Goal: Information Seeking & Learning: Check status

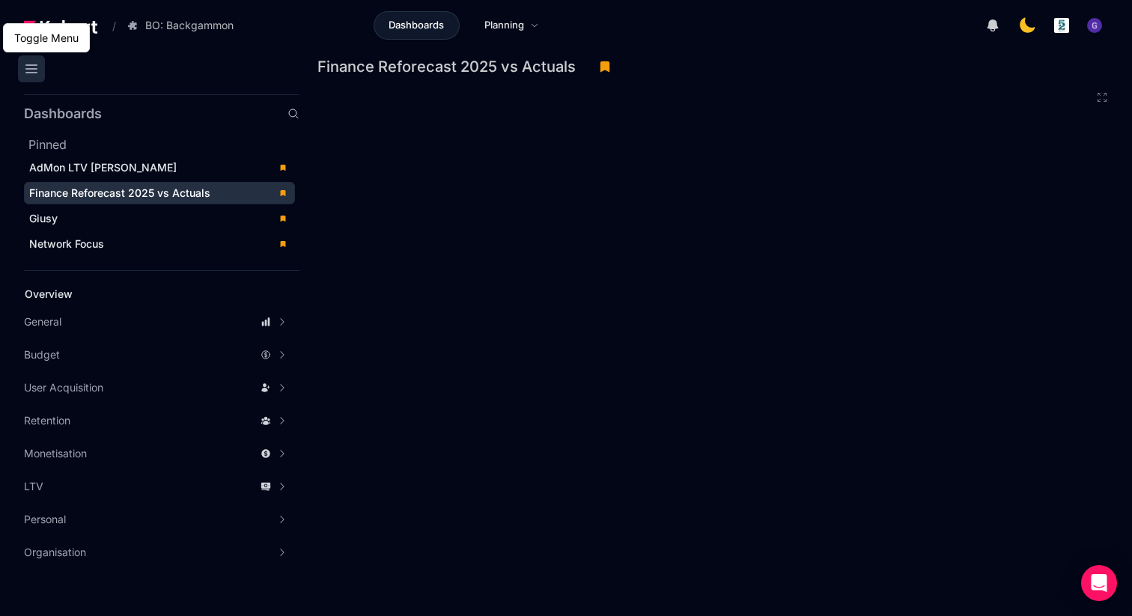
click at [30, 67] on icon at bounding box center [31, 69] width 18 height 18
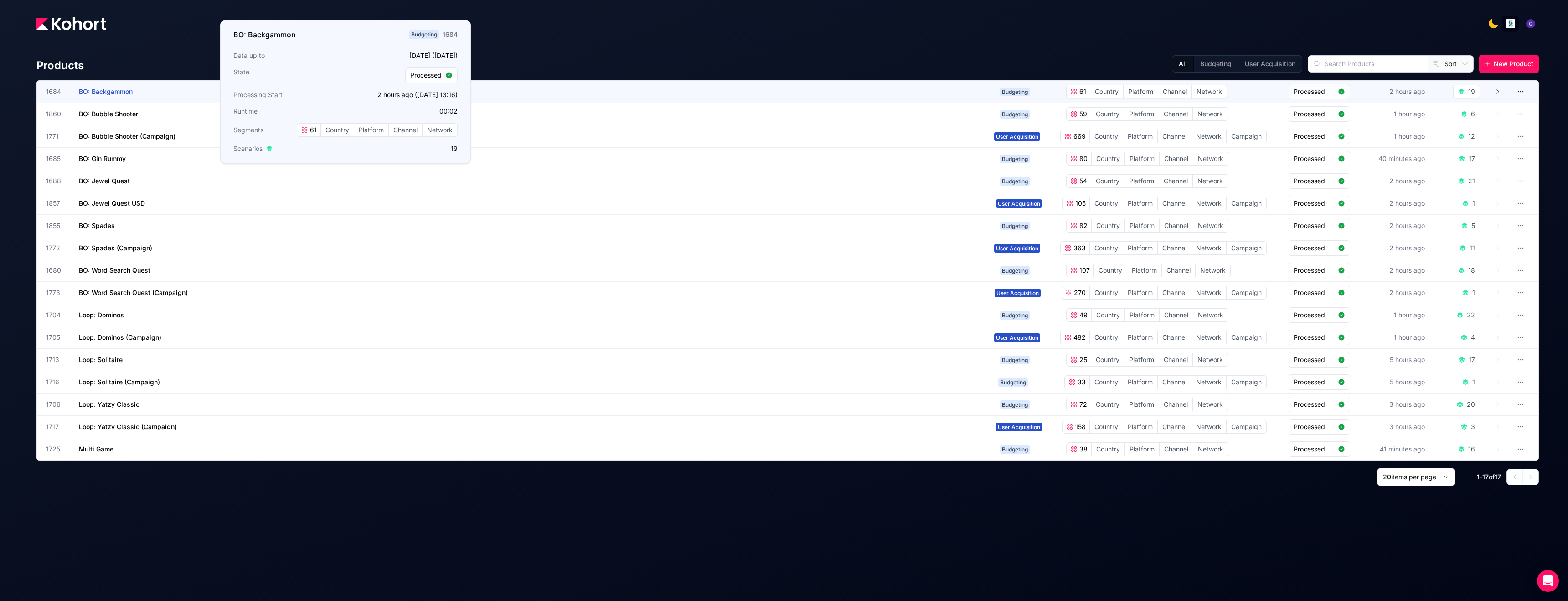
click at [82, 92] on span "BO: Backgammon" at bounding box center [106, 91] width 54 height 8
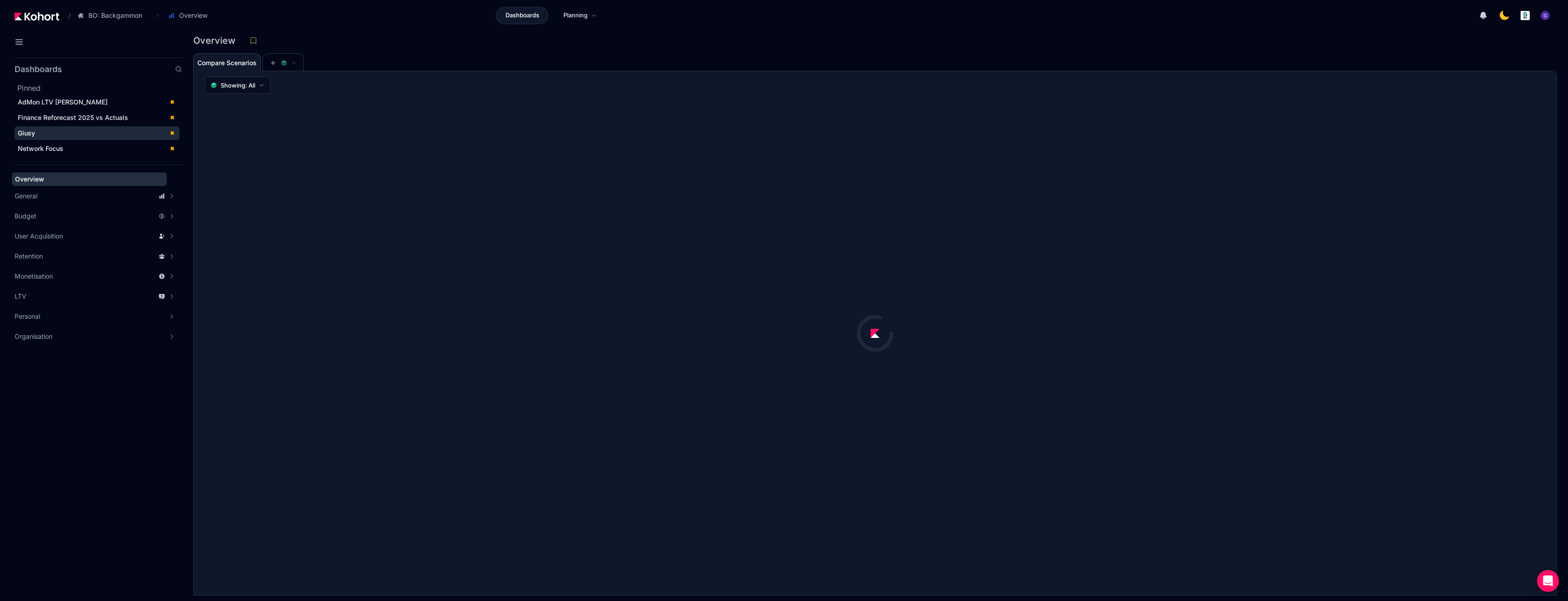
click at [39, 135] on div "Giusy" at bounding box center [91, 133] width 146 height 9
